Goal: Information Seeking & Learning: Learn about a topic

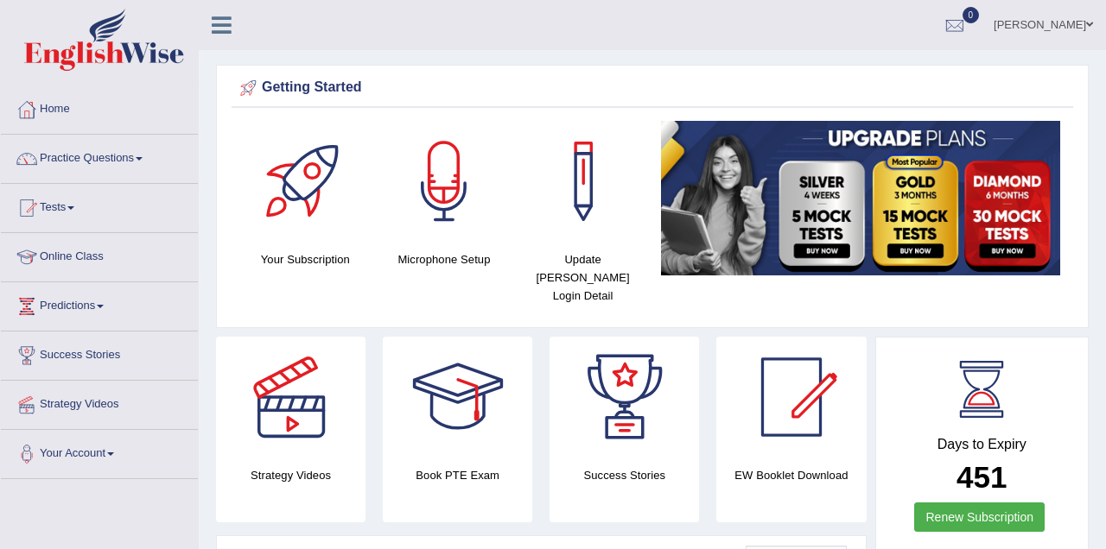
click at [136, 255] on link "Online Class" at bounding box center [99, 254] width 197 height 43
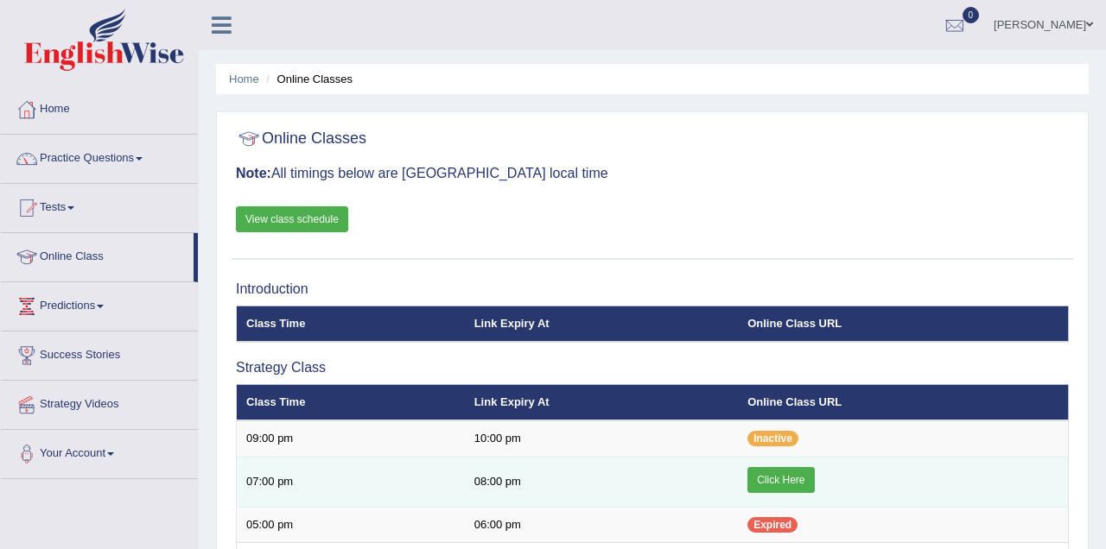
click at [773, 477] on link "Click Here" at bounding box center [780, 480] width 67 height 26
